Goal: Information Seeking & Learning: Learn about a topic

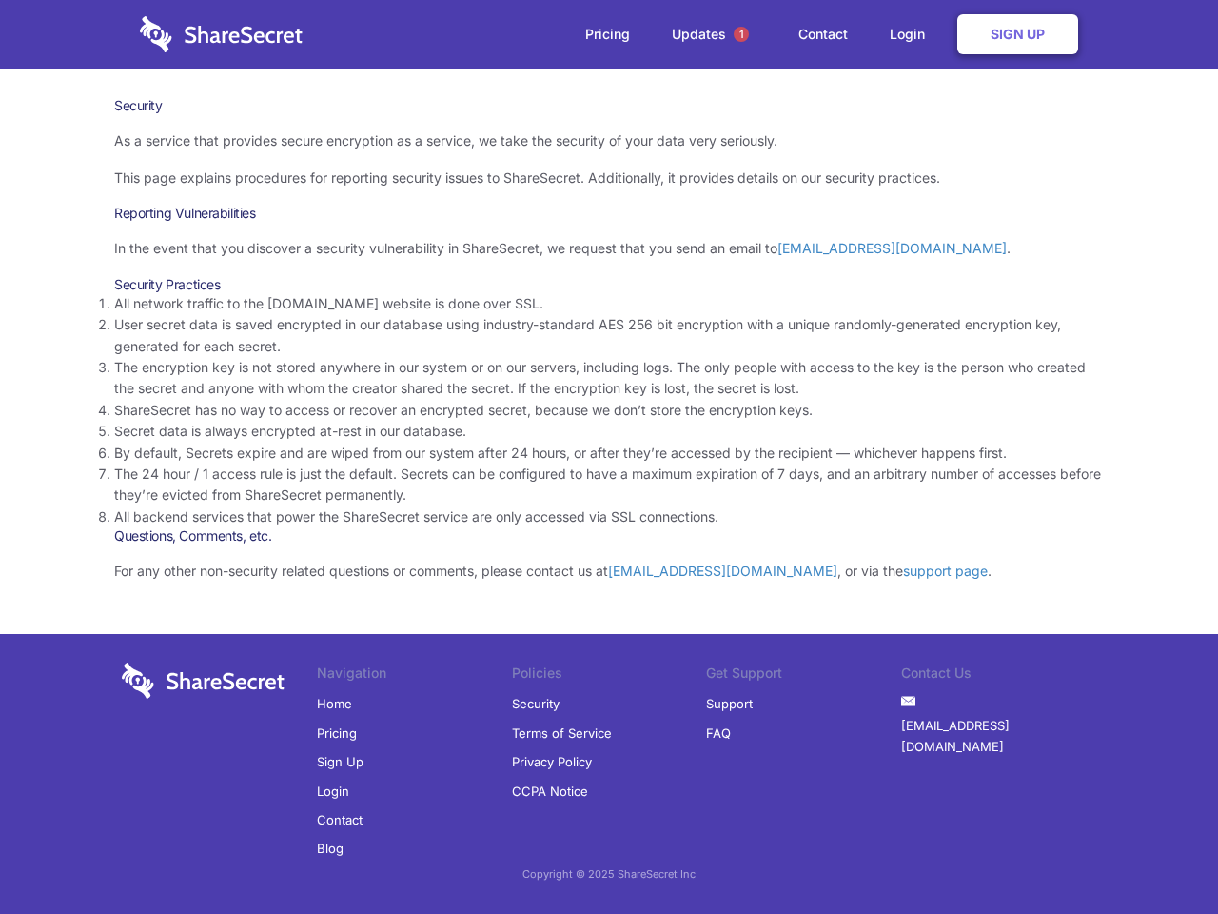
click at [609, 457] on li "By default, Secrets expire and are wiped from our system after 24 hours, or aft…" at bounding box center [609, 453] width 990 height 21
click at [741, 34] on span "1" at bounding box center [741, 34] width 15 height 15
